Goal: Find specific page/section: Find specific page/section

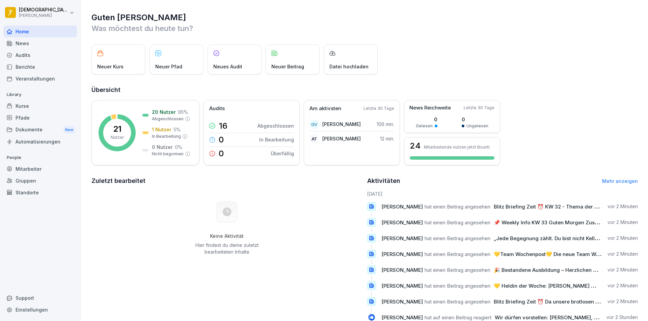
click at [40, 64] on div "Berichte" at bounding box center [40, 67] width 74 height 12
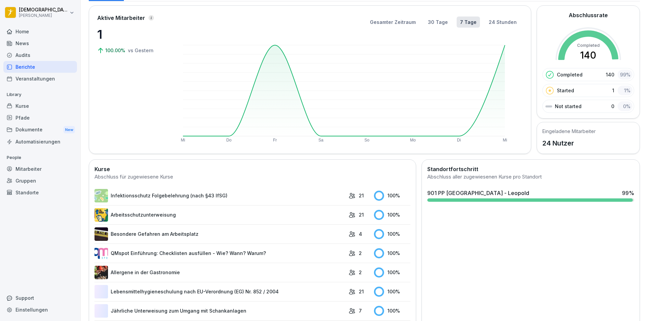
scroll to position [67, 0]
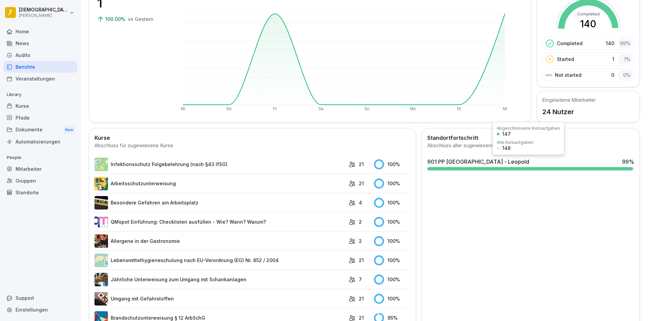
click at [485, 165] on div "901 PP [GEOGRAPHIC_DATA] - Leopold" at bounding box center [478, 162] width 102 height 8
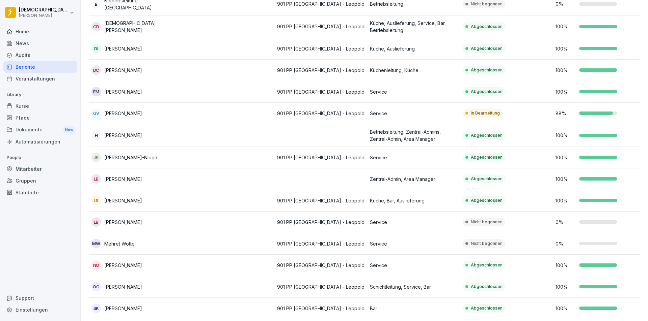
scroll to position [169, 0]
click at [547, 112] on td "In Bearbeitung" at bounding box center [506, 114] width 93 height 22
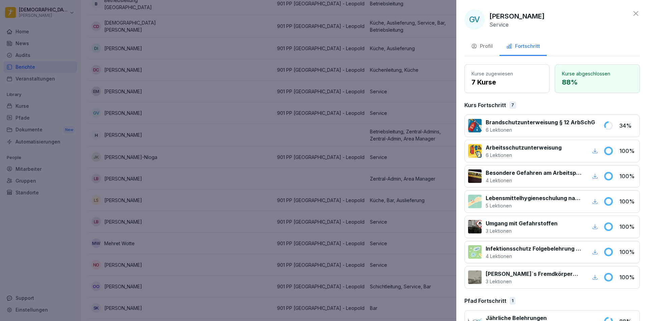
click at [413, 140] on div at bounding box center [324, 160] width 648 height 321
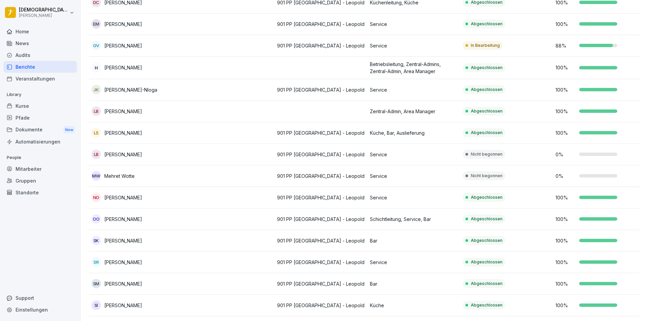
scroll to position [270, 0]
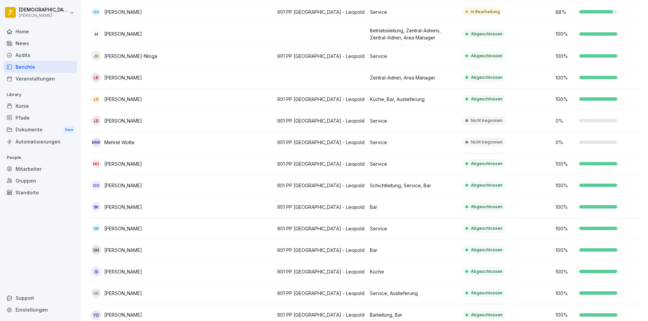
click at [417, 120] on p "Service" at bounding box center [413, 120] width 87 height 7
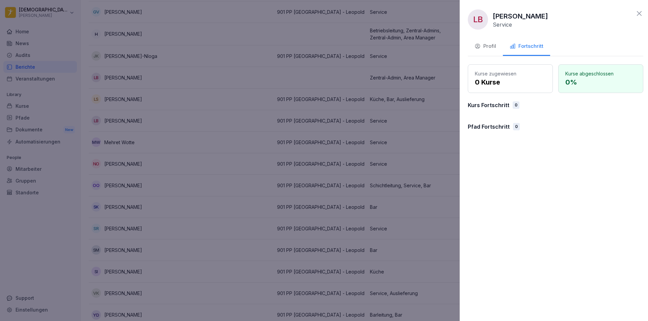
click at [343, 141] on div at bounding box center [324, 160] width 648 height 321
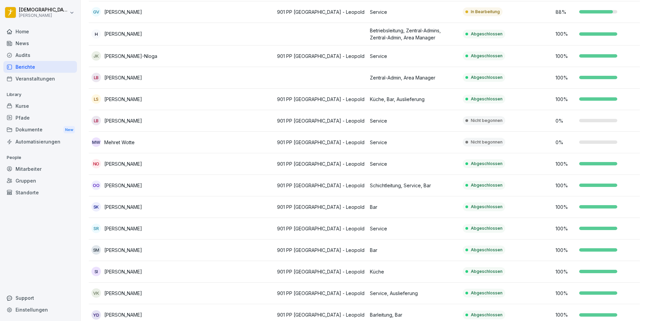
click at [392, 163] on p "Service" at bounding box center [413, 164] width 87 height 7
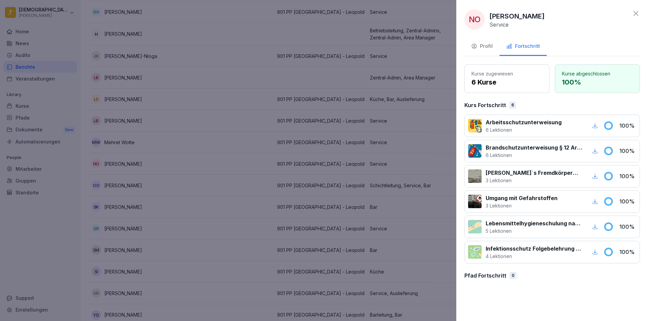
click at [381, 87] on div at bounding box center [324, 160] width 648 height 321
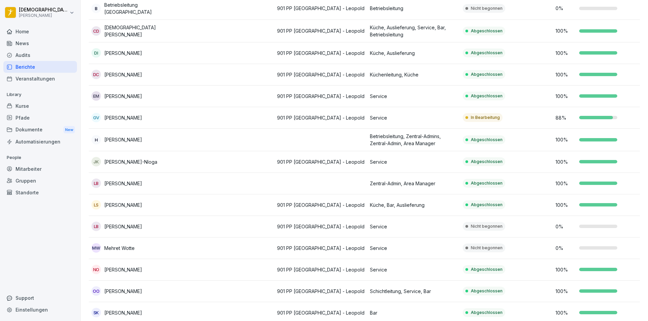
scroll to position [289, 0]
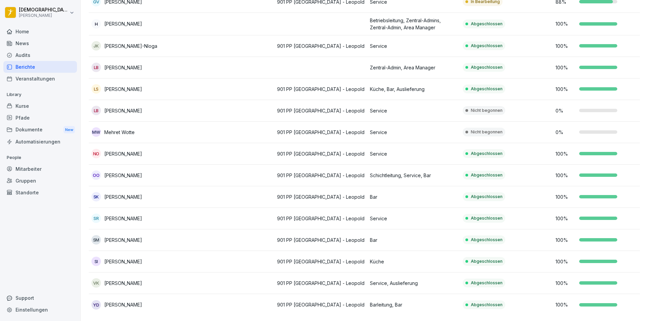
click at [43, 41] on div "News" at bounding box center [40, 43] width 74 height 12
